Goal: Navigation & Orientation: Understand site structure

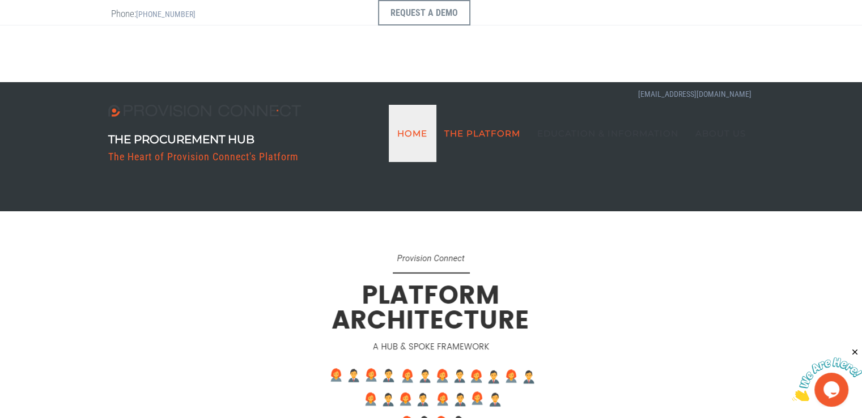
click at [422, 105] on link "Home" at bounding box center [412, 133] width 47 height 57
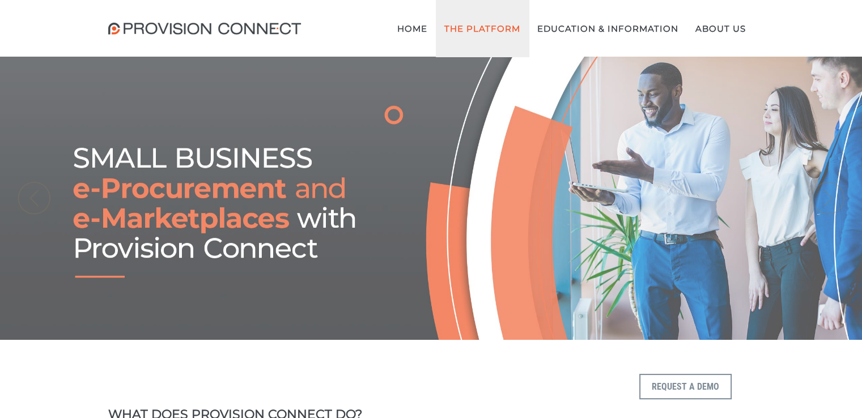
click at [492, 27] on link "The Platform" at bounding box center [482, 28] width 93 height 57
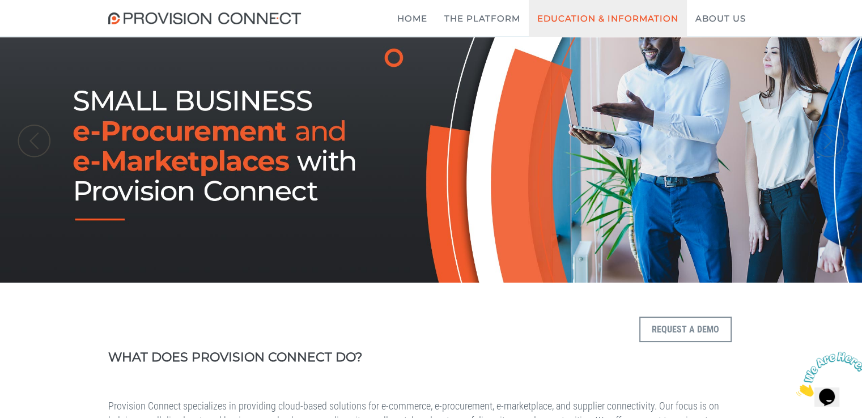
click at [579, 19] on link "Education & Information" at bounding box center [608, 18] width 158 height 37
